Goal: Task Accomplishment & Management: Manage account settings

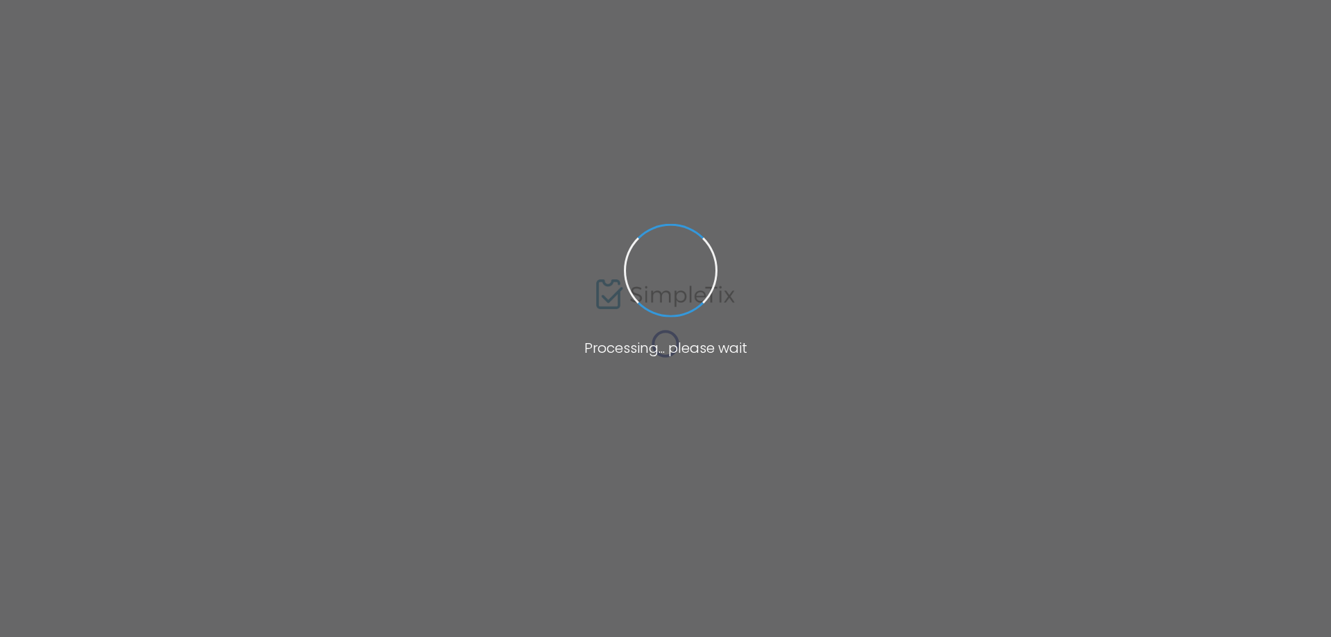
type input "[URL][DOMAIN_NAME]"
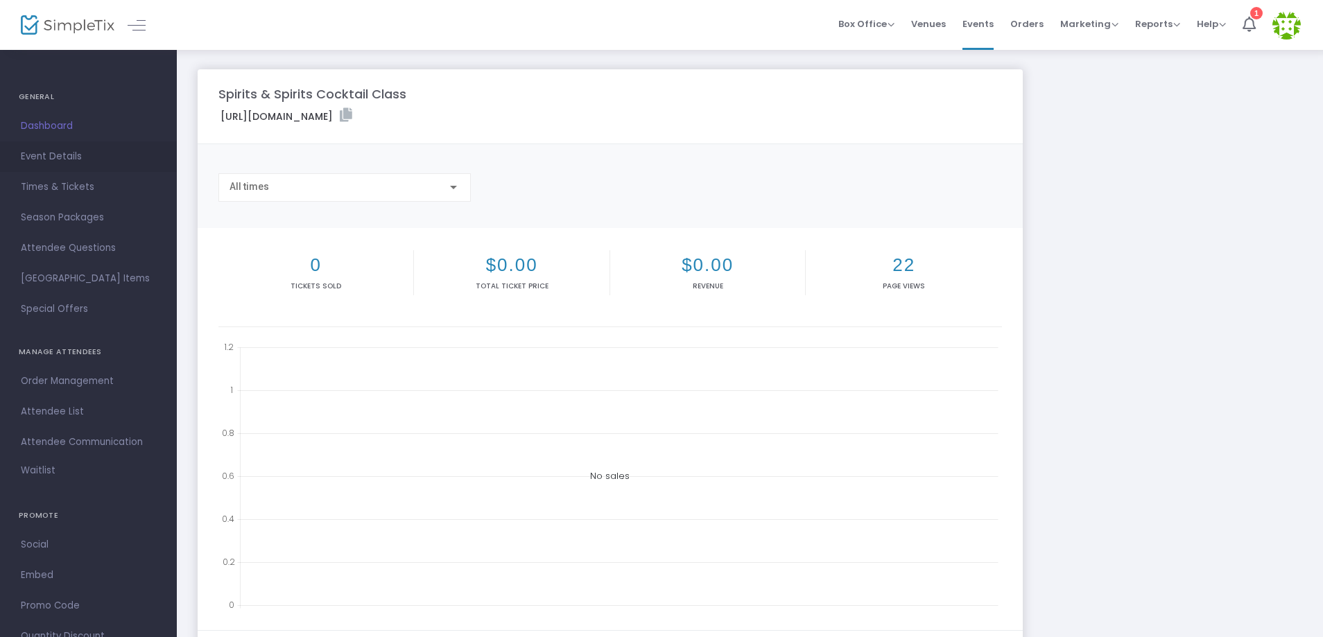
click at [33, 159] on span "Event Details" at bounding box center [88, 157] width 135 height 18
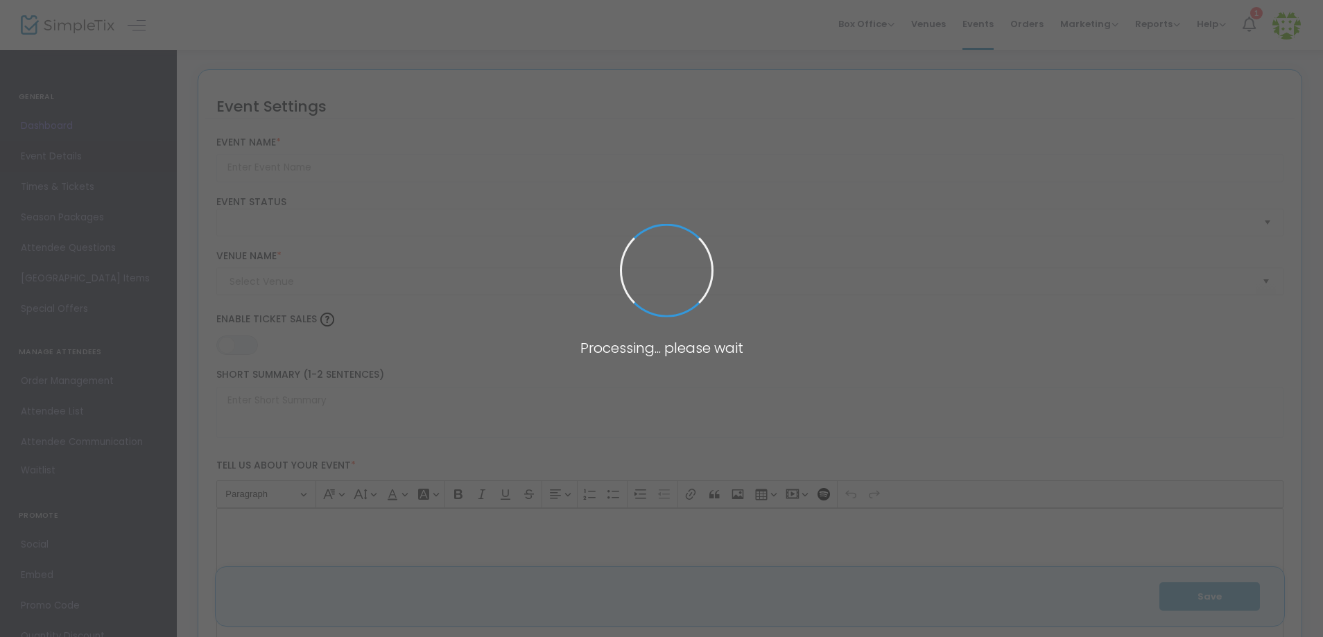
type input "Spirits & Spirits Cocktail Class"
type textarea "It’s almost spooky season, and we’re bringing the boos… and the booze. Join us …"
type input "5.500 %"
type input "Register Now"
type input "truk't tacos (truk't)"
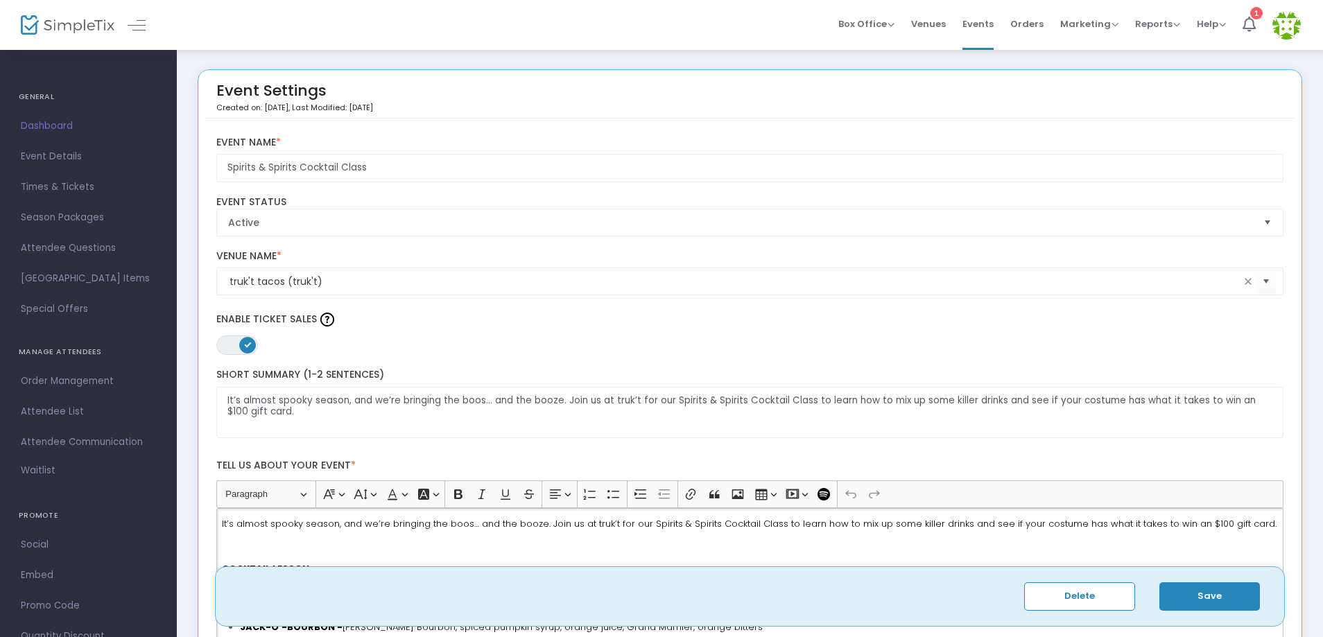
drag, startPoint x: 257, startPoint y: 543, endPoint x: 207, endPoint y: 525, distance: 53.7
click at [207, 525] on div "Spirits & Spirits Cocktail Class Event Name * Active Event Status truk't tacos …" at bounding box center [749, 601] width 1089 height 964
drag, startPoint x: 285, startPoint y: 418, endPoint x: 215, endPoint y: 396, distance: 73.4
click at [215, 396] on div "It’s almost spooky season, and we’re bringing the boos… and the booze. Join us …" at bounding box center [749, 403] width 1081 height 69
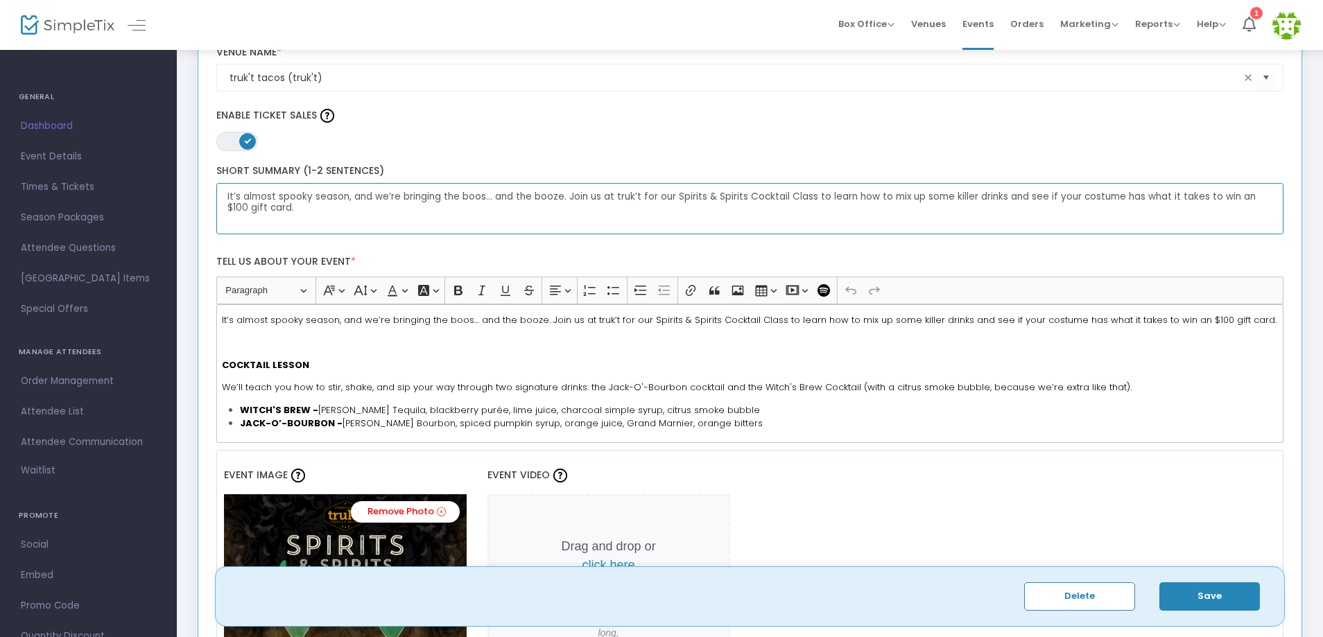
scroll to position [208, 0]
